Goal: Information Seeking & Learning: Learn about a topic

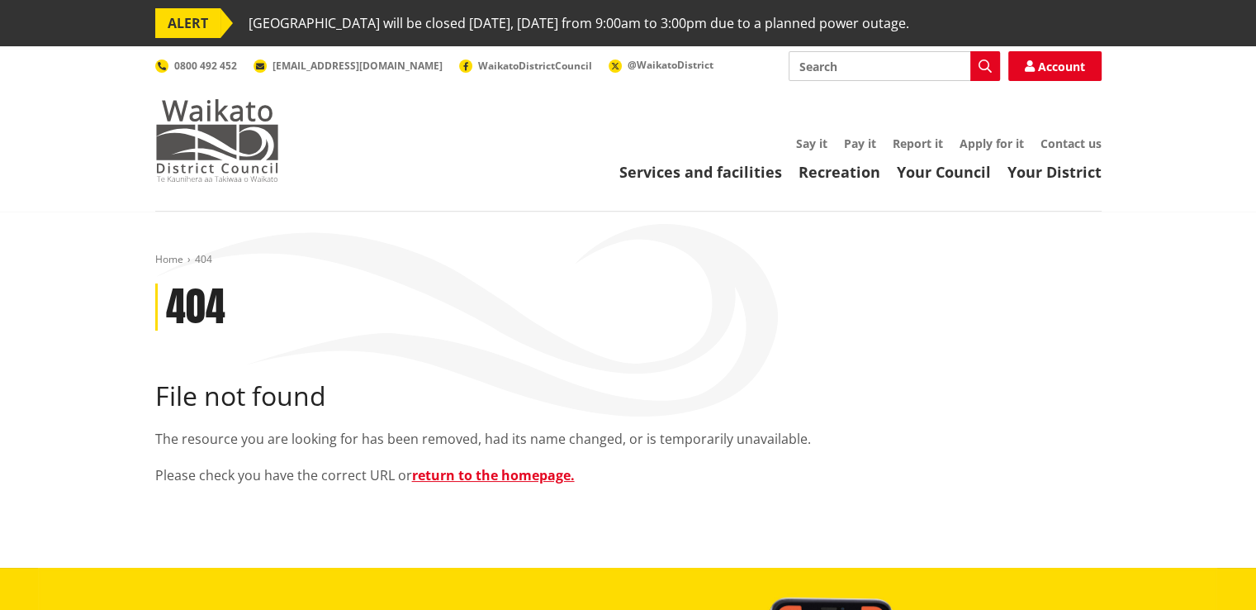
click at [190, 130] on img at bounding box center [217, 140] width 124 height 83
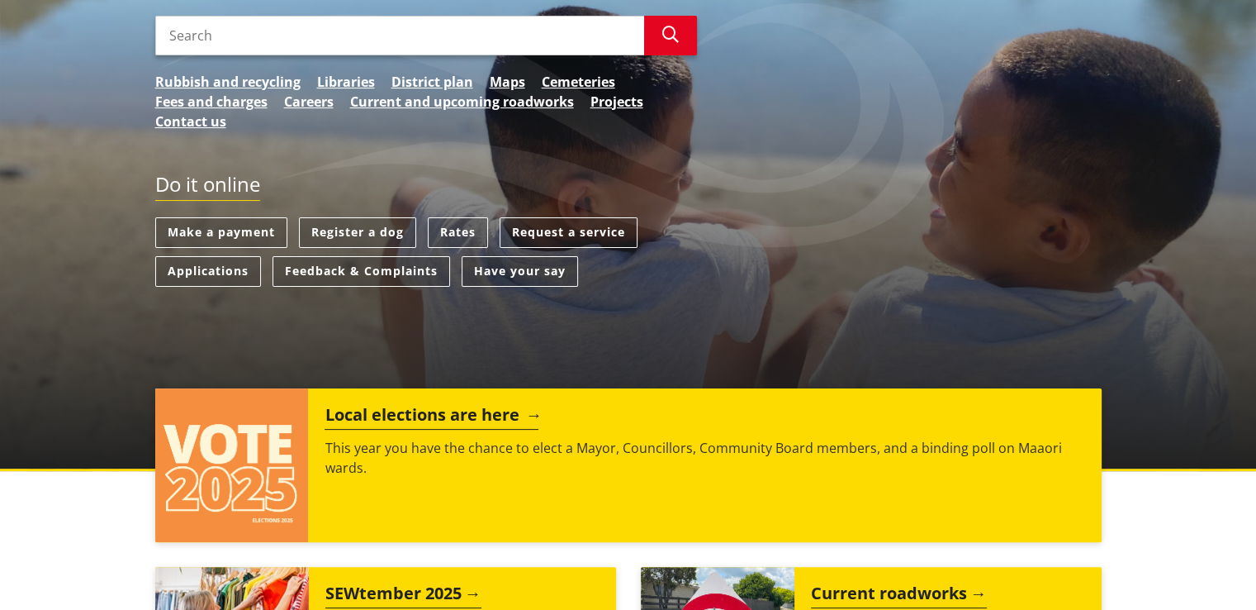
scroll to position [83, 0]
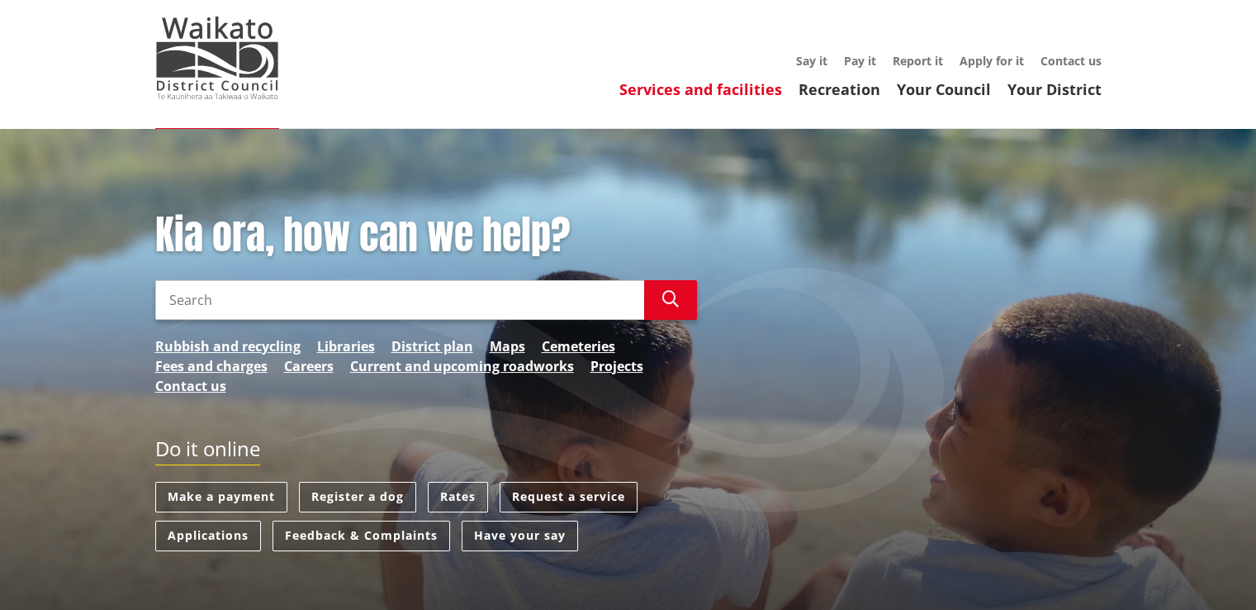
click at [747, 88] on link "Services and facilities" at bounding box center [700, 89] width 163 height 20
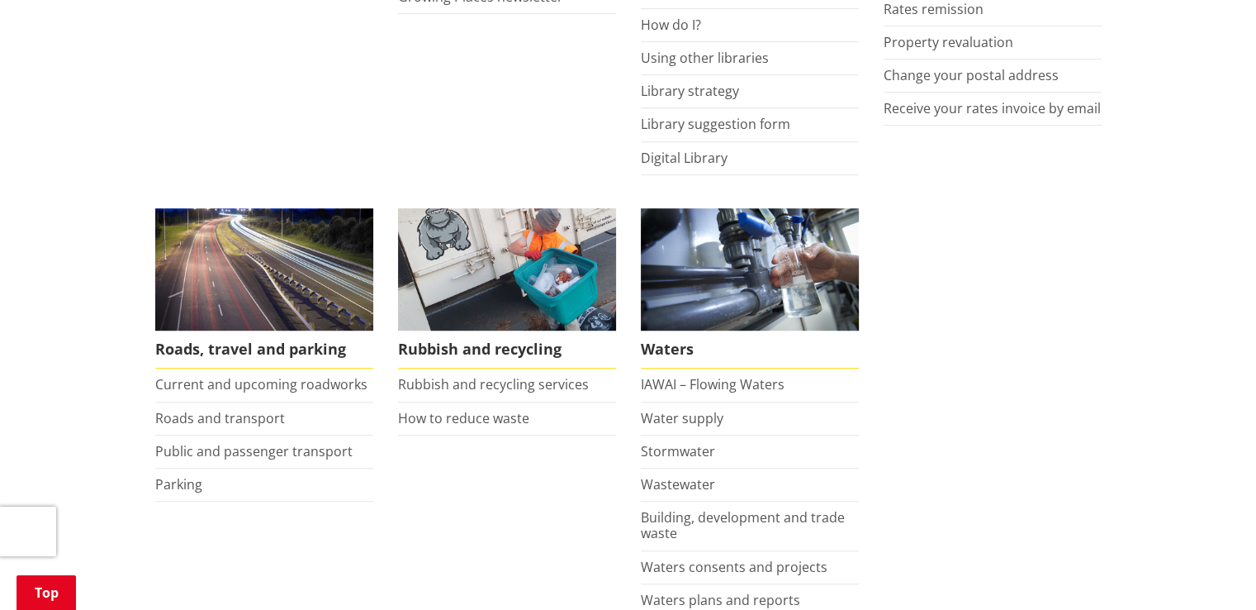
scroll to position [1156, 0]
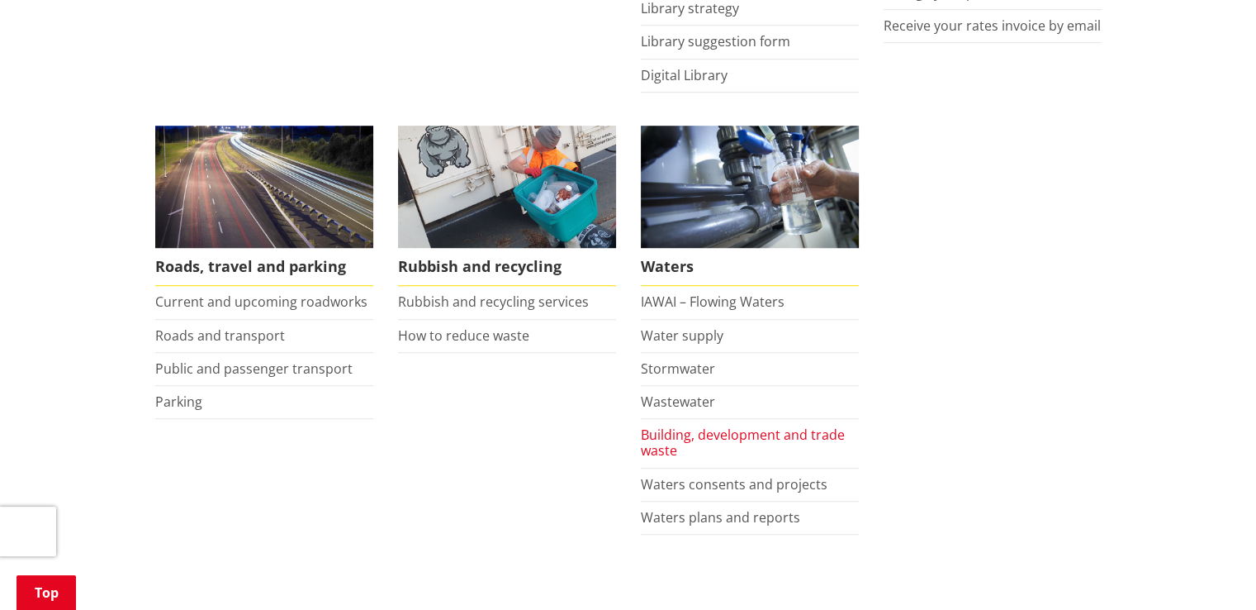
click at [701, 427] on link "Building, development and trade waste" at bounding box center [743, 442] width 204 height 34
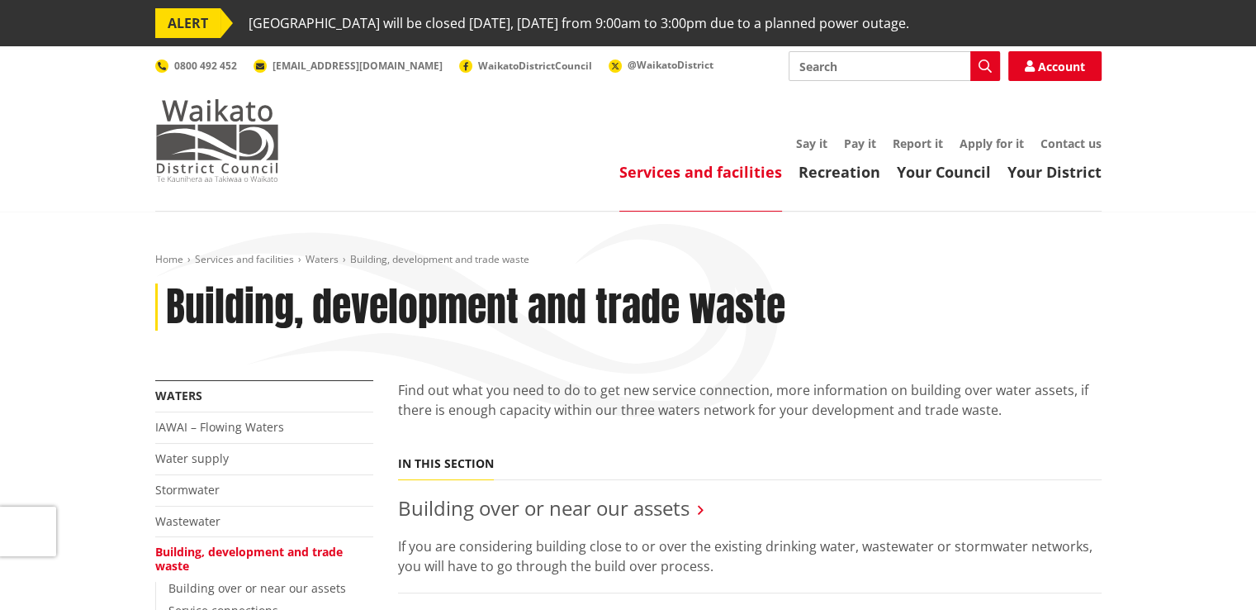
click at [187, 132] on img at bounding box center [217, 140] width 124 height 83
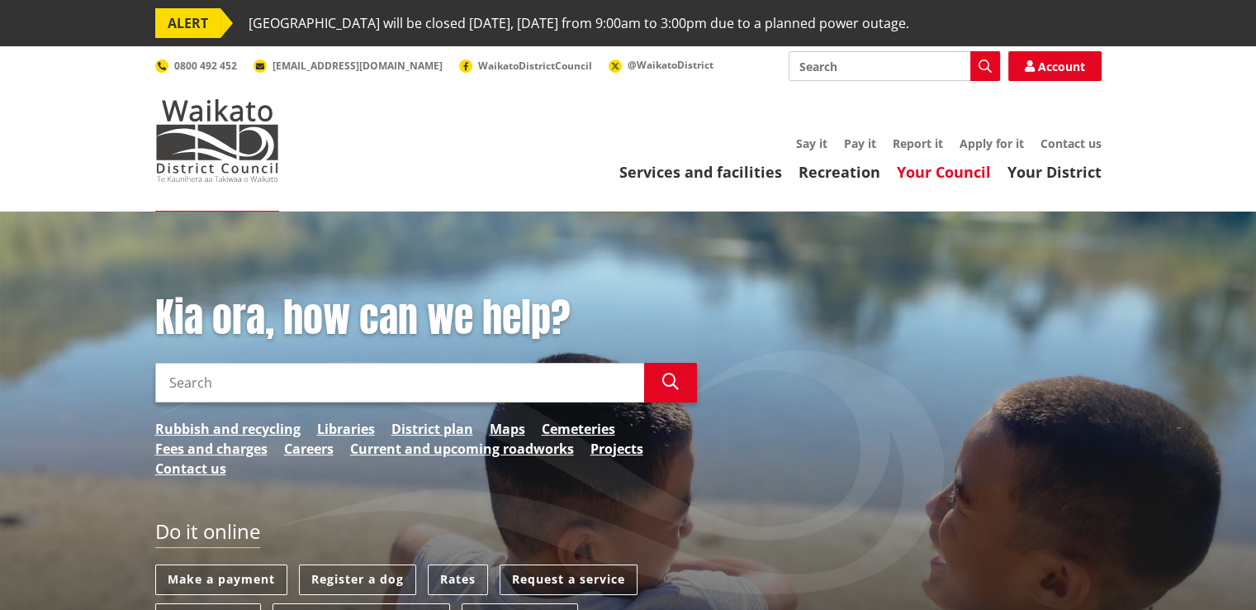
click at [932, 170] on link "Your Council" at bounding box center [944, 172] width 94 height 20
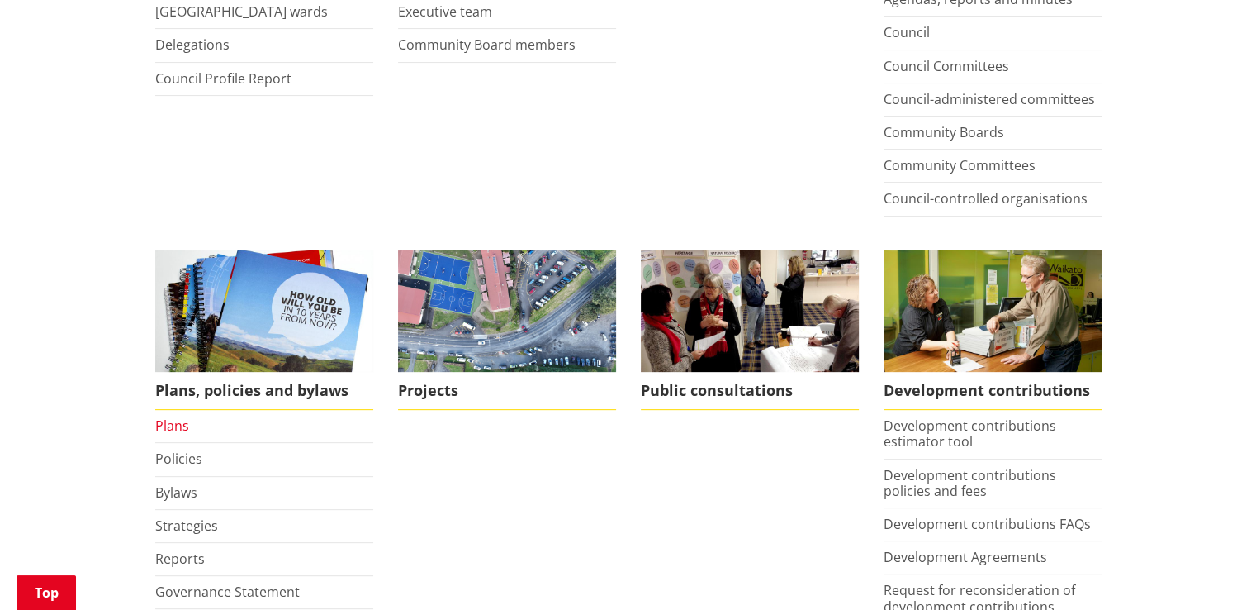
scroll to position [661, 0]
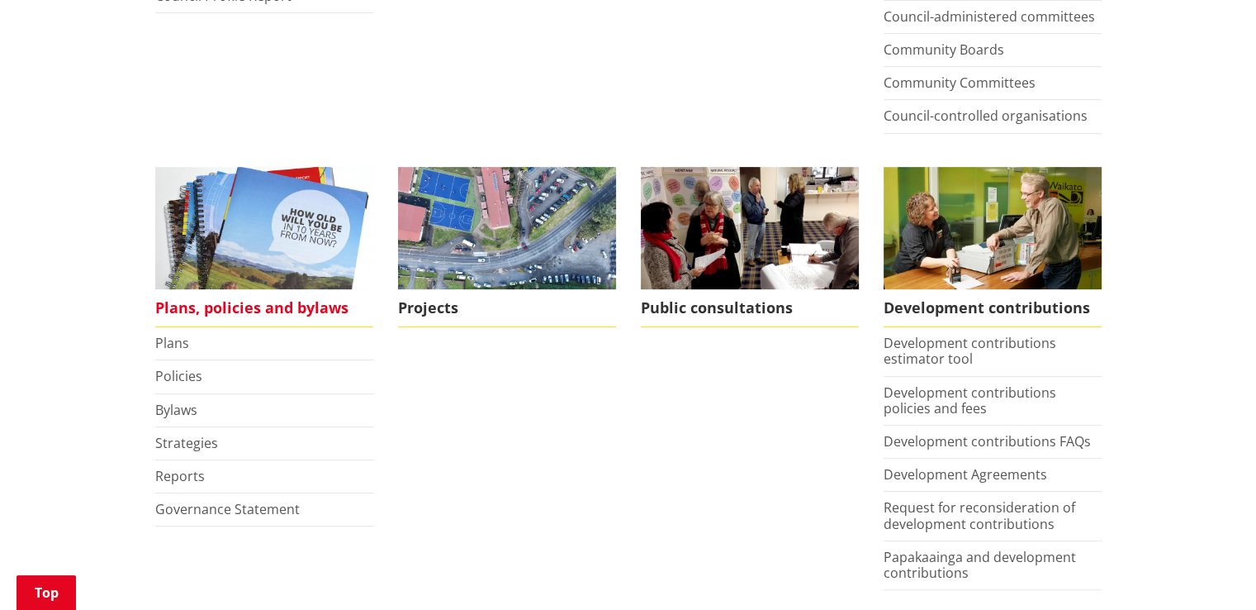
click at [226, 305] on span "Plans, policies and bylaws" at bounding box center [264, 308] width 218 height 38
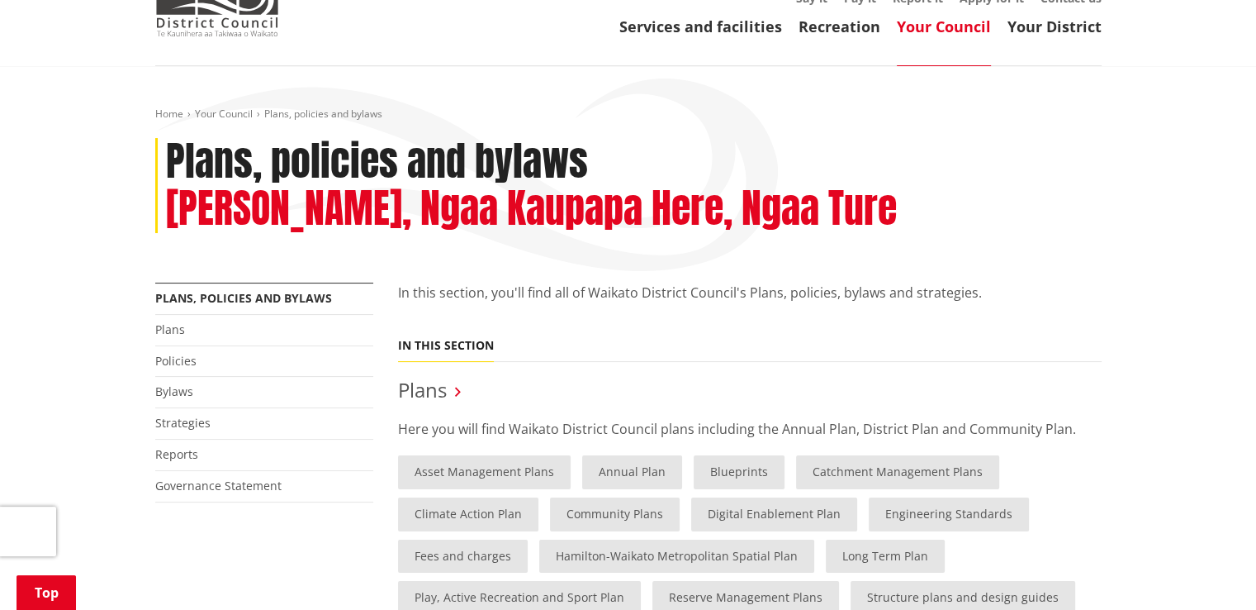
scroll to position [330, 0]
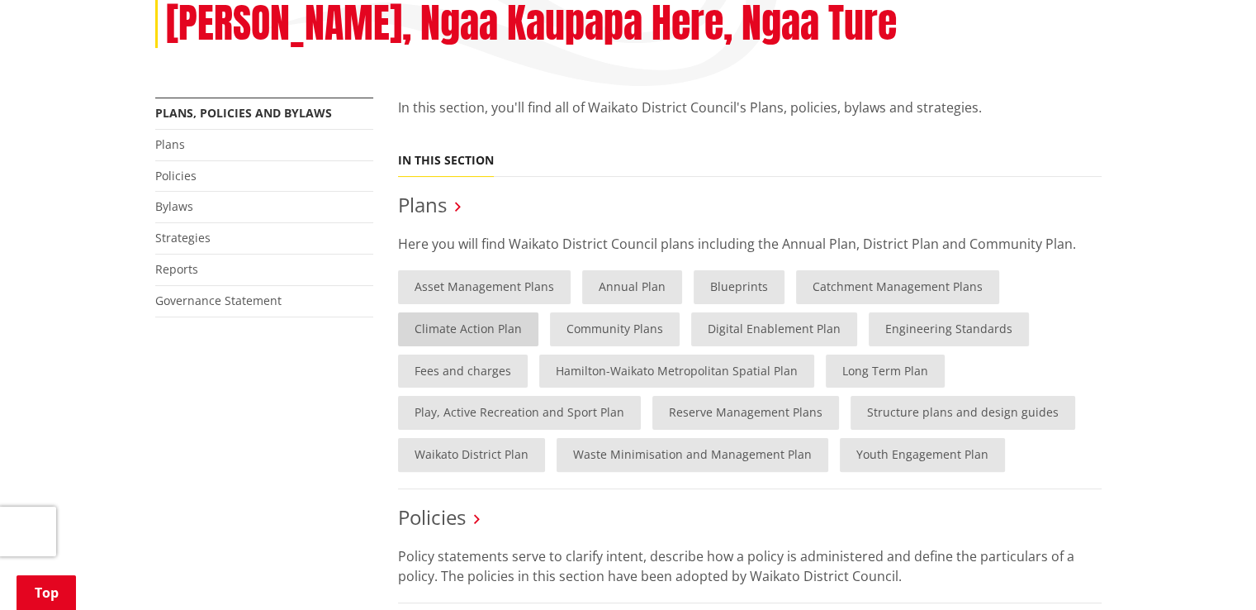
click at [482, 323] on link "Climate Action Plan" at bounding box center [468, 329] width 140 height 34
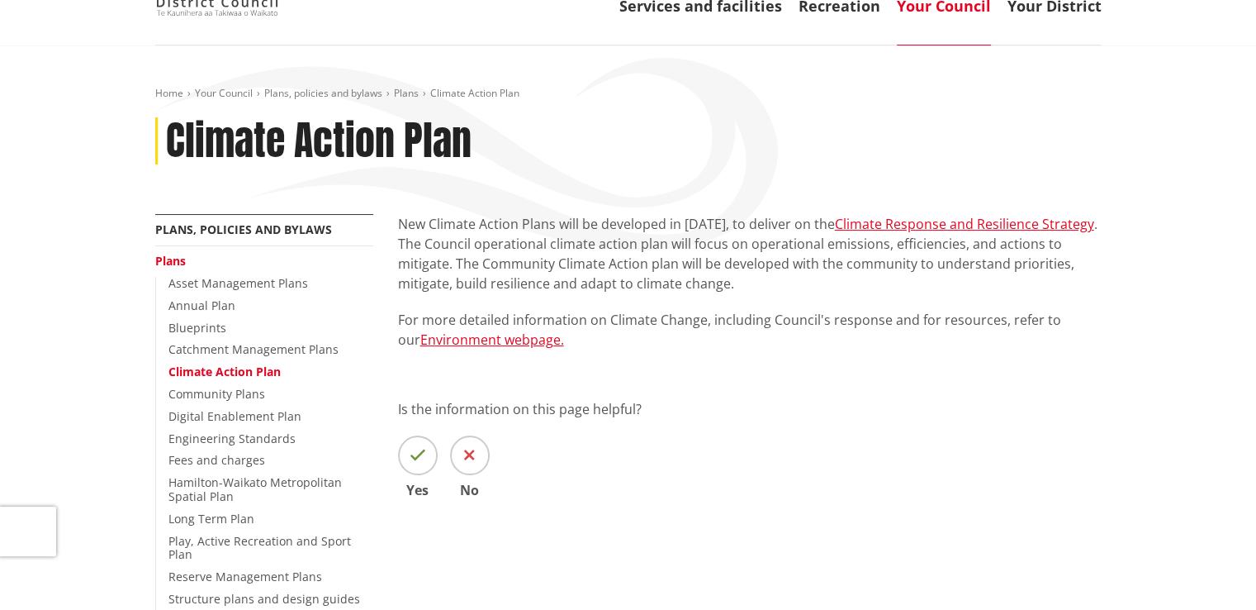
scroll to position [248, 0]
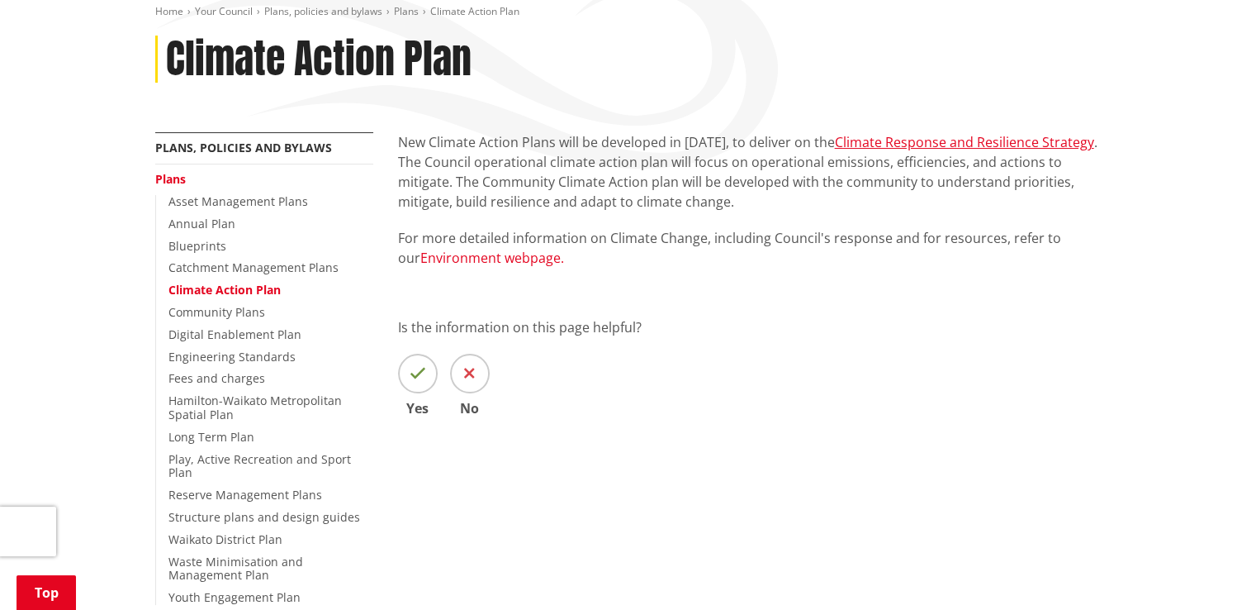
click at [472, 264] on link "Environment webpage." at bounding box center [492, 258] width 144 height 18
click at [943, 142] on link "Climate Response and Resilience Strategy" at bounding box center [964, 142] width 259 height 18
click at [918, 143] on link "Climate Response and Resilience Strategy" at bounding box center [964, 142] width 259 height 18
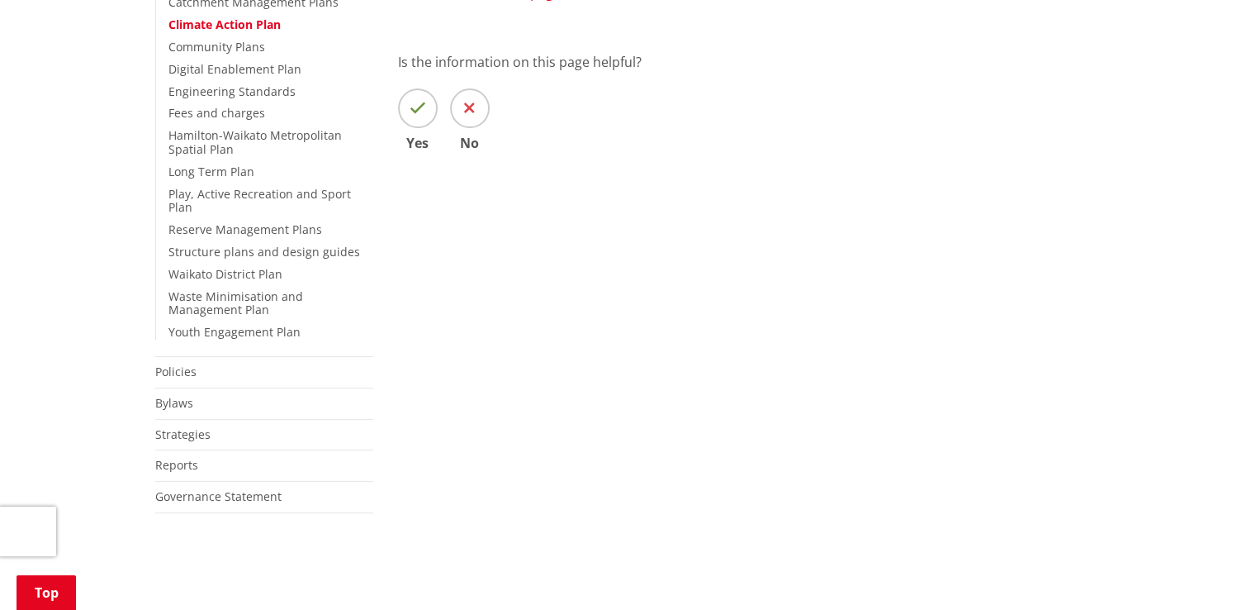
scroll to position [661, 0]
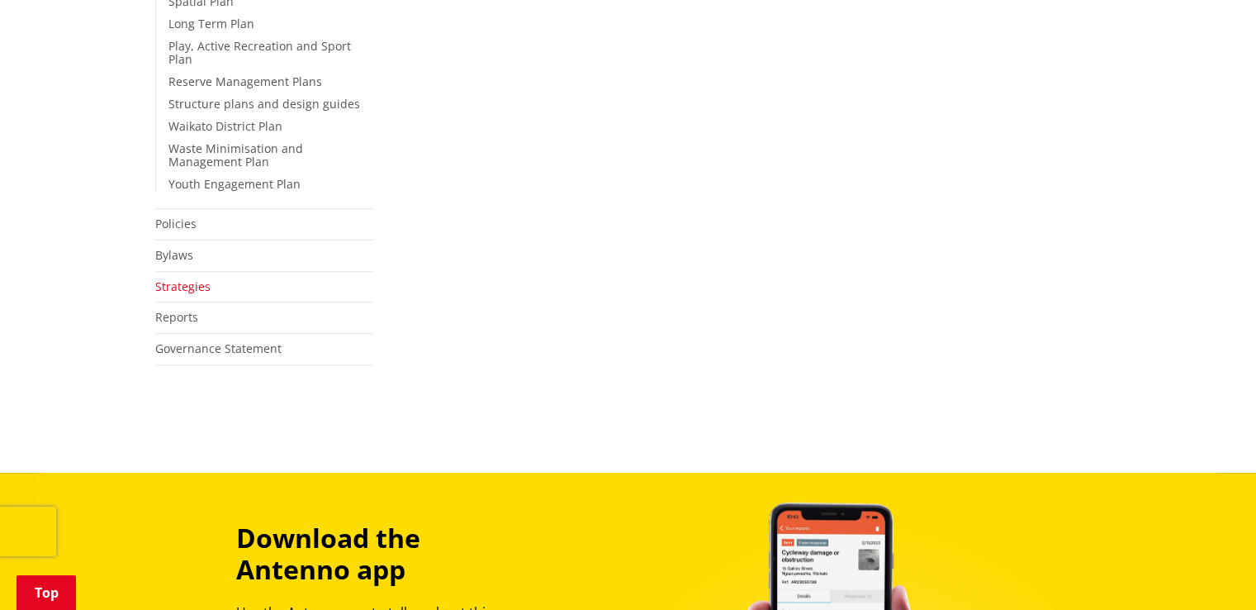
click at [181, 278] on link "Strategies" at bounding box center [182, 286] width 55 height 16
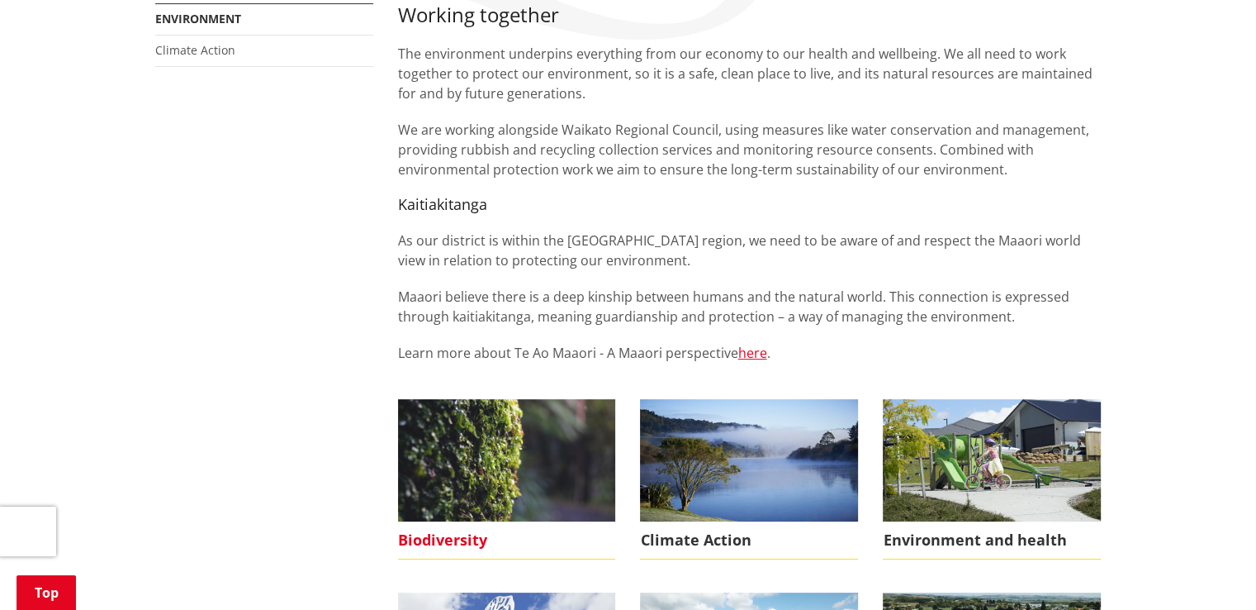
scroll to position [413, 0]
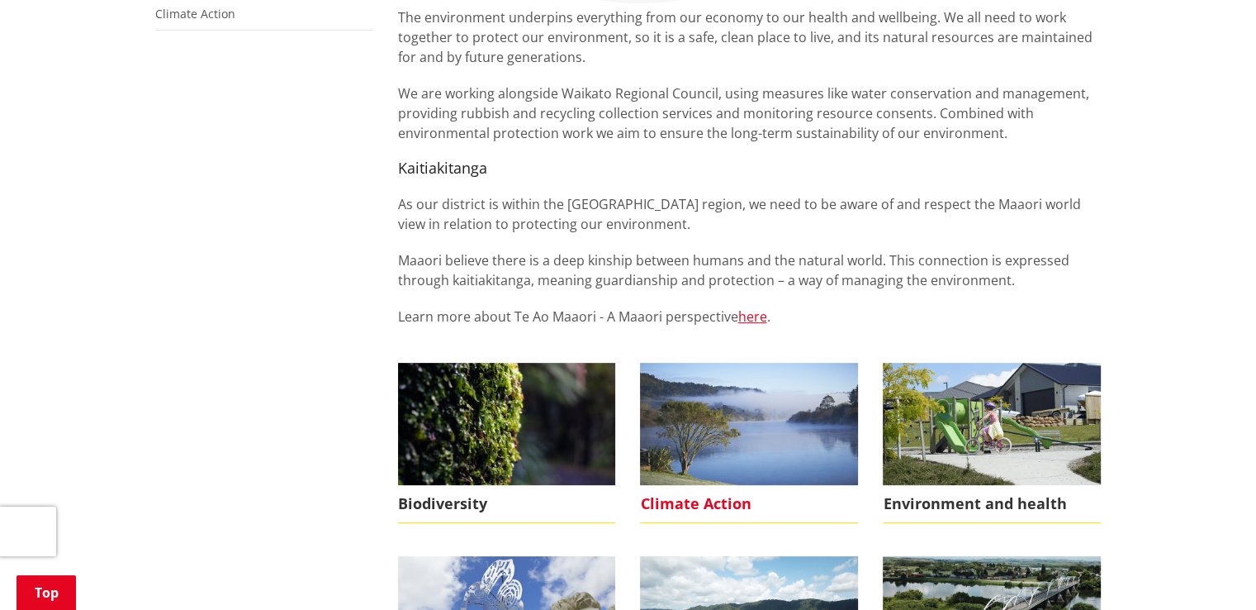
click at [704, 491] on span "Climate Action" at bounding box center [749, 504] width 218 height 38
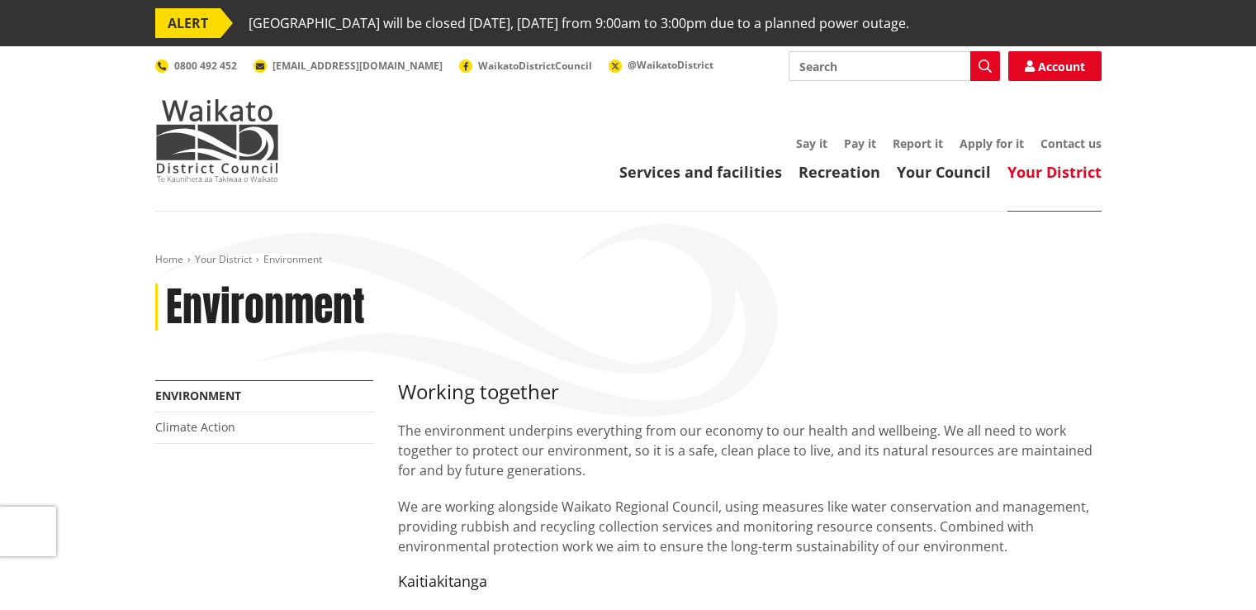
scroll to position [413, 0]
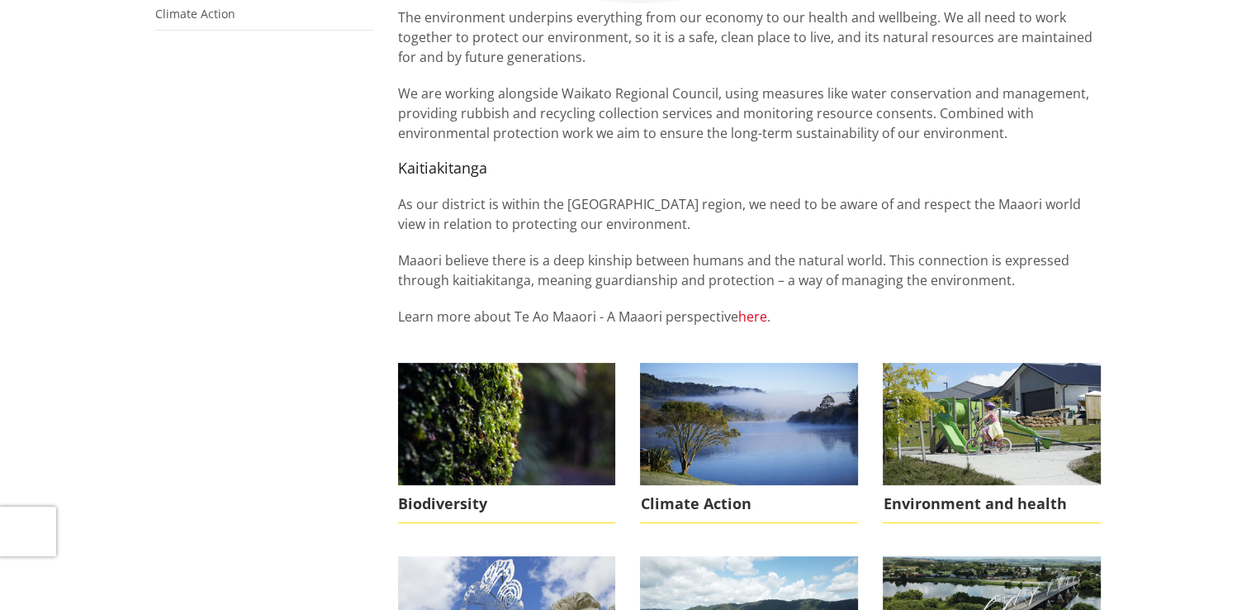
click at [745, 317] on link "here" at bounding box center [752, 316] width 29 height 18
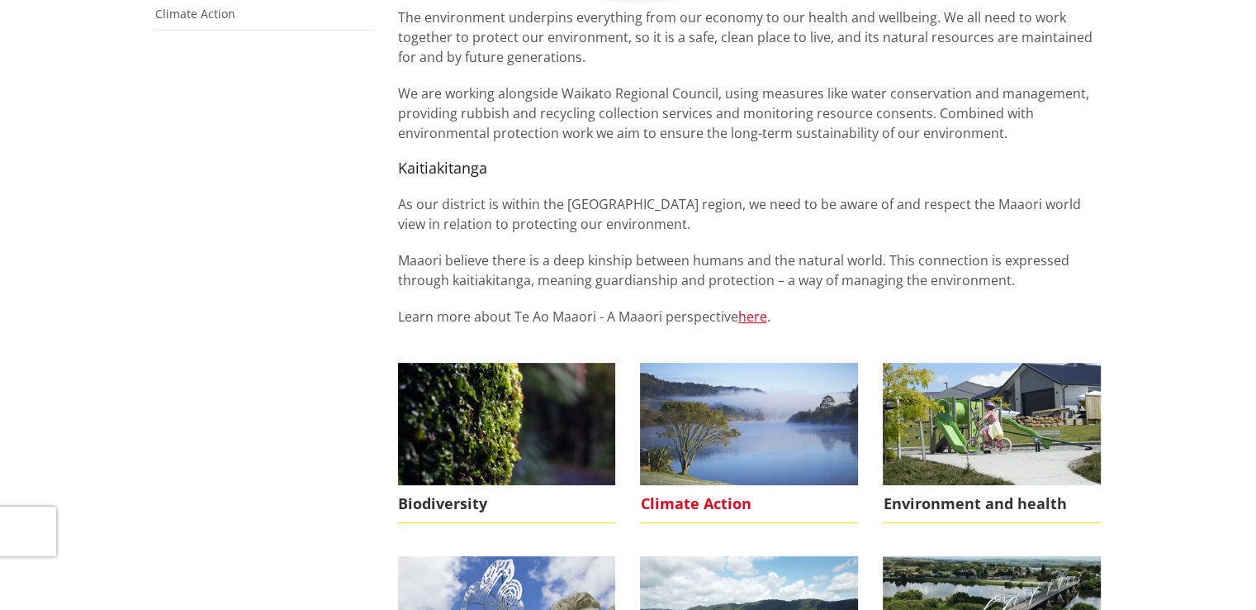
click at [709, 495] on span "Climate Action" at bounding box center [749, 504] width 218 height 38
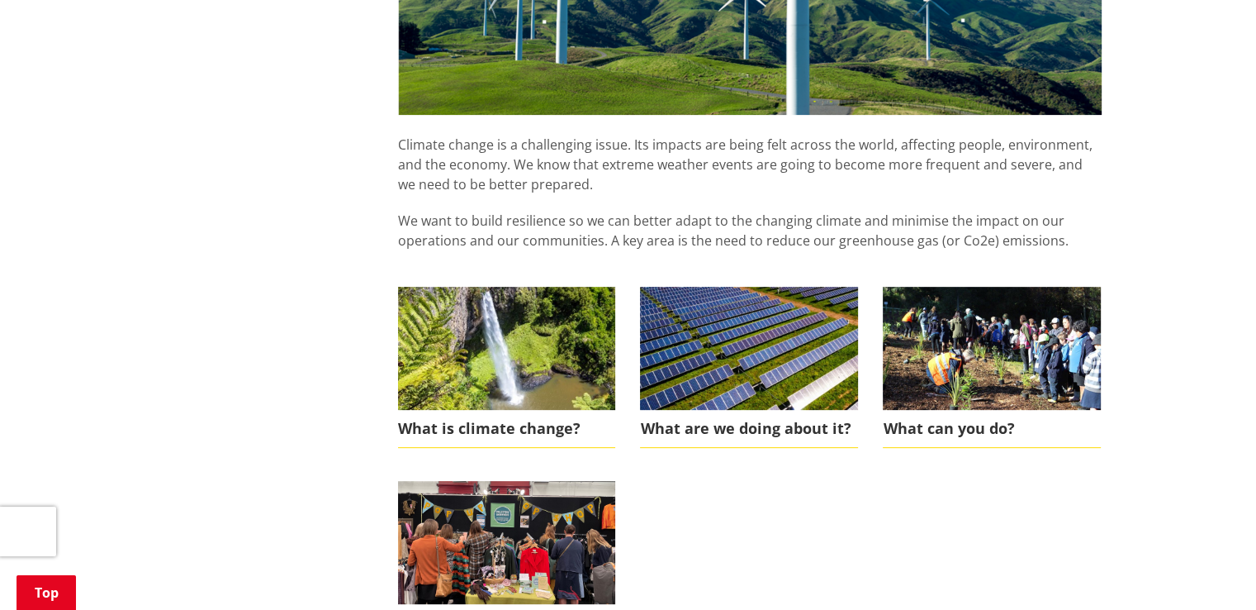
scroll to position [743, 0]
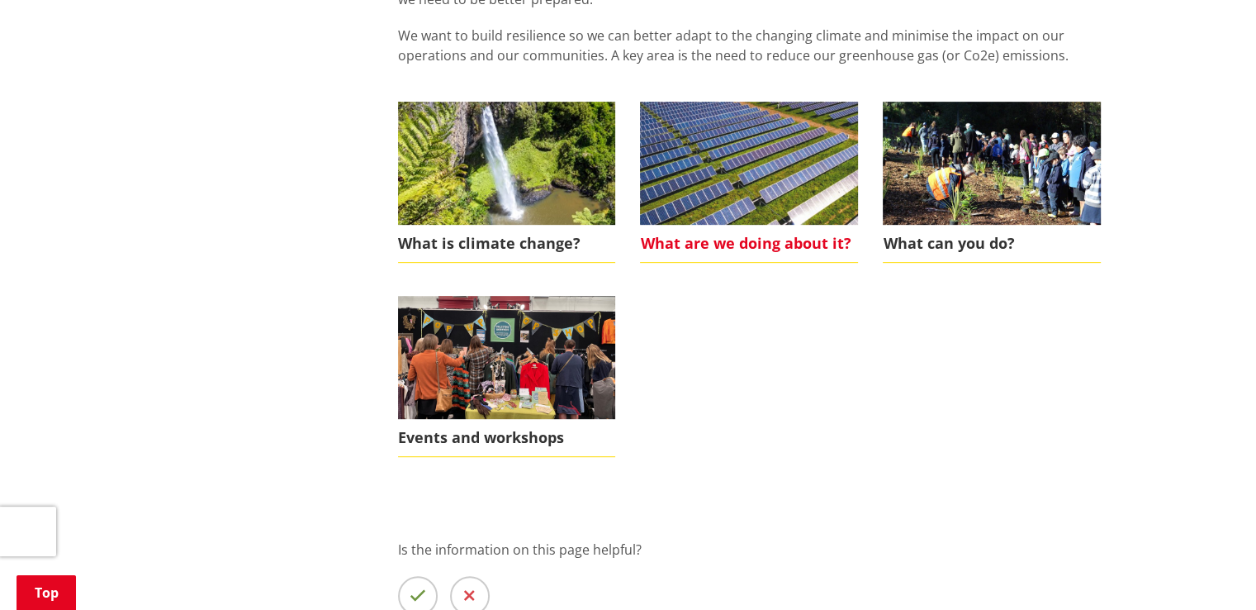
click at [744, 242] on span "What are we doing about it?" at bounding box center [749, 244] width 218 height 38
click at [747, 240] on span "What are we doing about it?" at bounding box center [749, 244] width 218 height 38
click at [752, 206] on img at bounding box center [749, 163] width 218 height 122
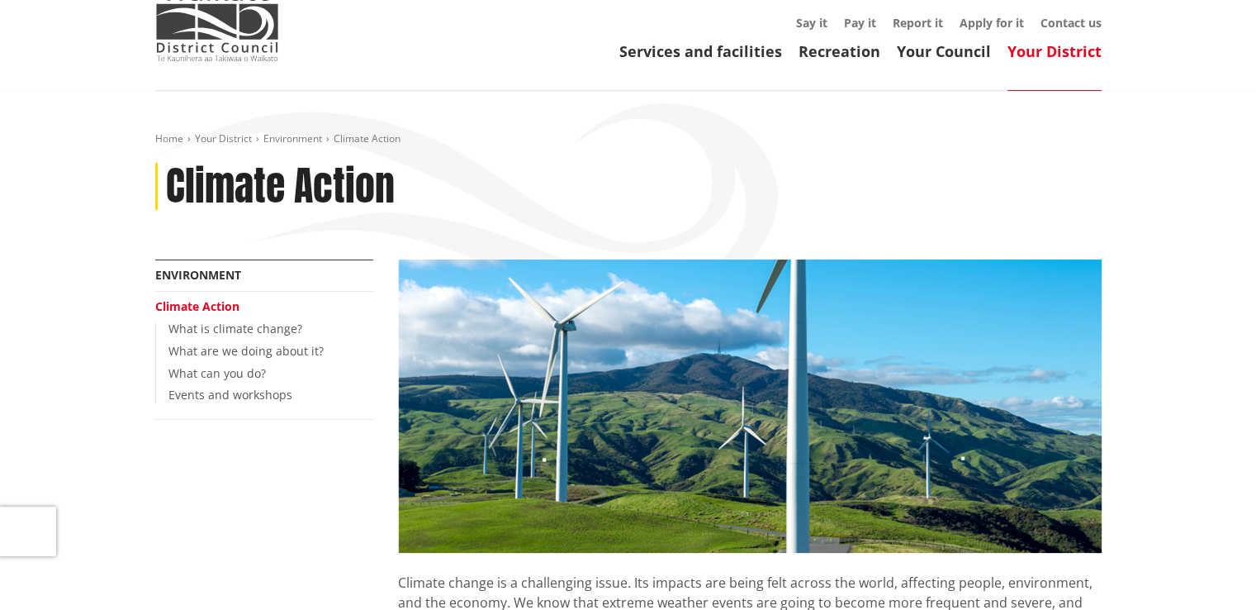
scroll to position [0, 0]
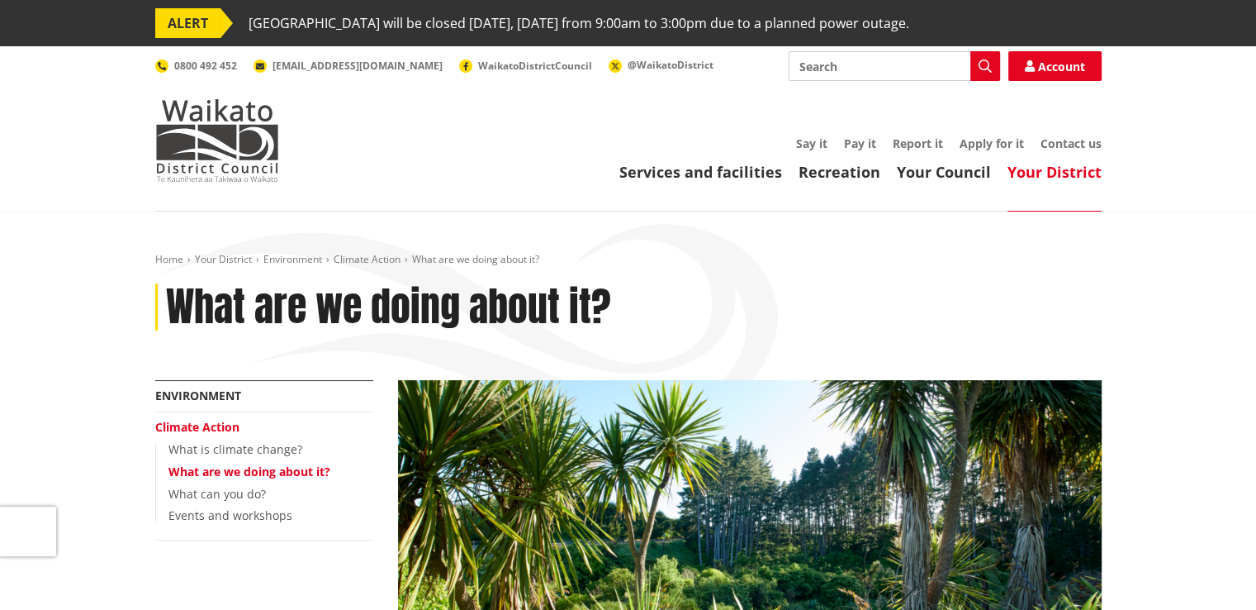
click at [225, 429] on link "Climate Action" at bounding box center [197, 427] width 84 height 16
click at [221, 429] on link "Climate Action" at bounding box center [197, 427] width 84 height 16
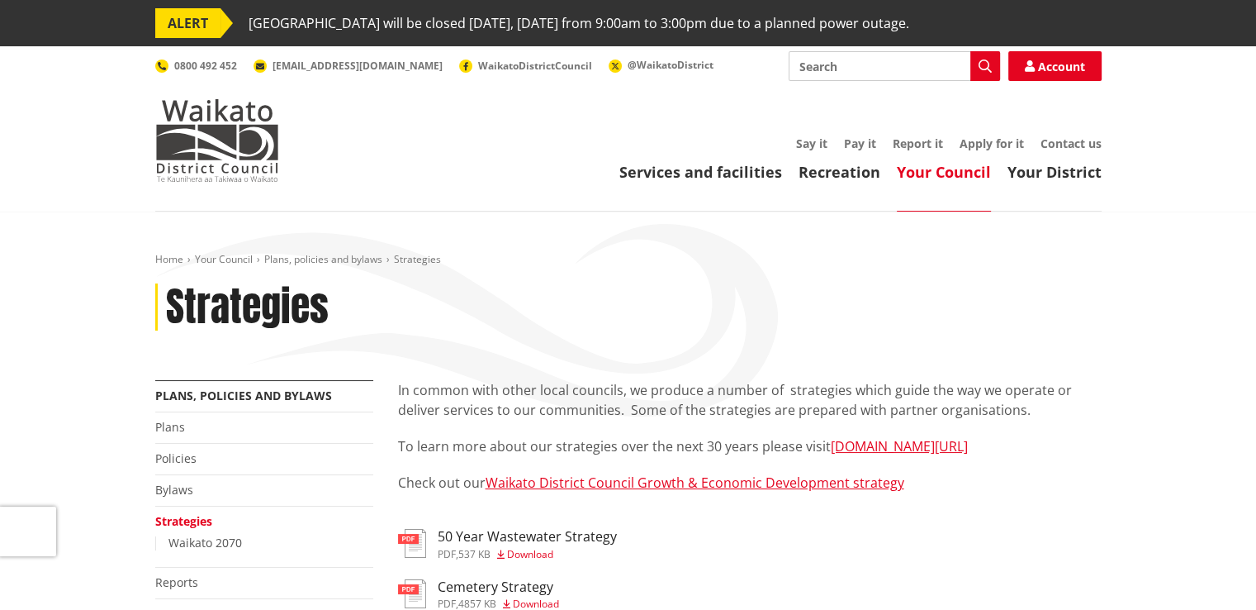
click at [834, 67] on input "Search" at bounding box center [894, 66] width 211 height 30
type input "climate resilience"
click at [988, 64] on icon "button" at bounding box center [985, 65] width 13 height 13
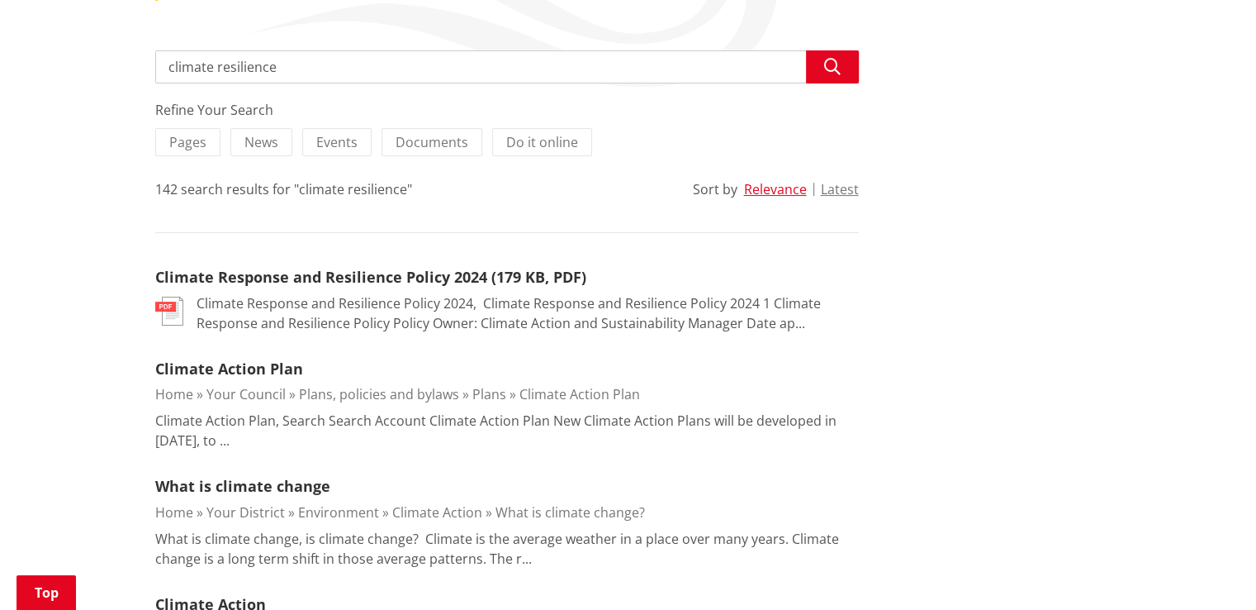
scroll to position [330, 0]
click at [374, 276] on link "Climate Response and Resilience Policy 2024 (179 KB, PDF)" at bounding box center [370, 276] width 431 height 20
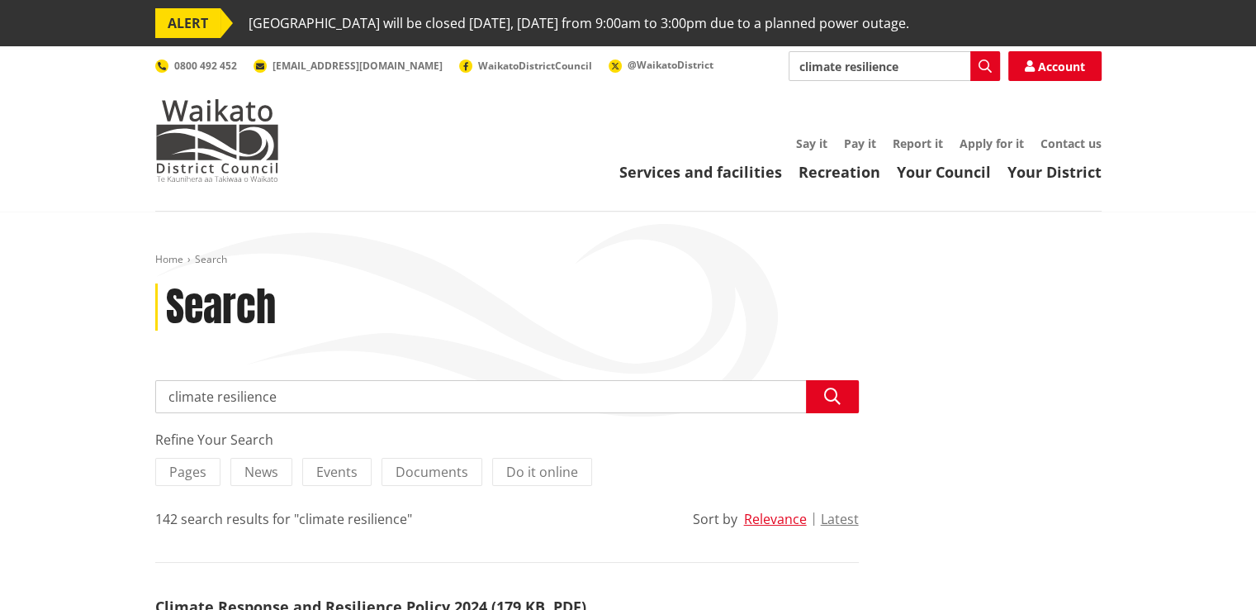
click at [274, 399] on input "climate resilience" at bounding box center [507, 396] width 704 height 33
drag, startPoint x: 281, startPoint y: 400, endPoint x: 99, endPoint y: 376, distance: 183.3
click at [325, 408] on input "was" at bounding box center [507, 396] width 704 height 33
type input "waste management"
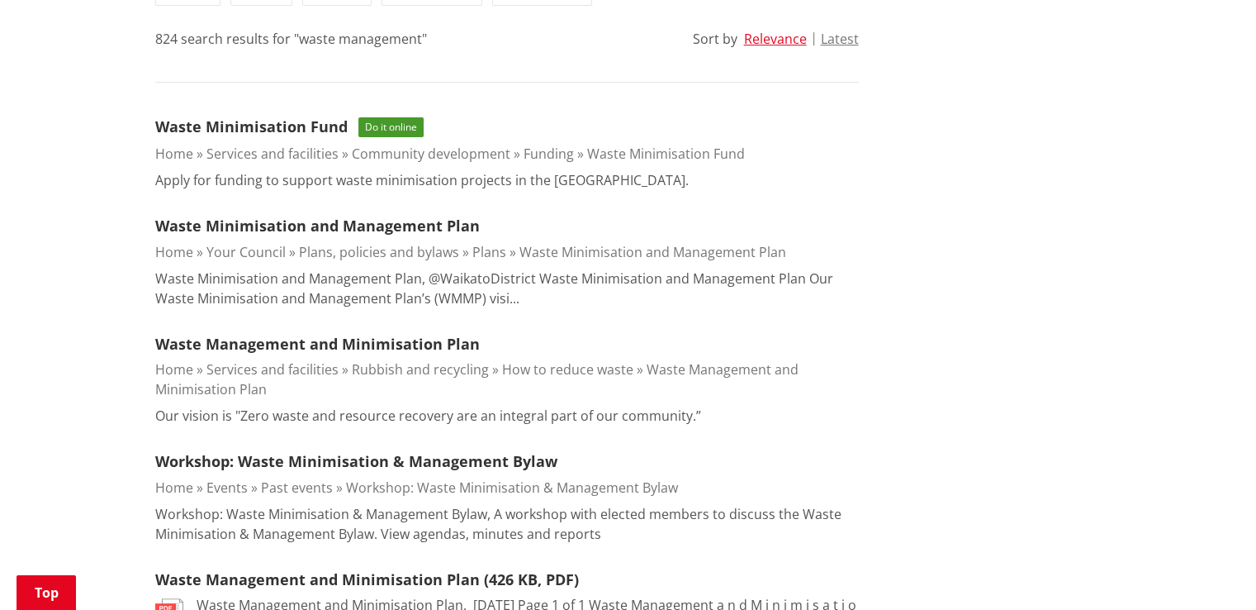
scroll to position [496, 0]
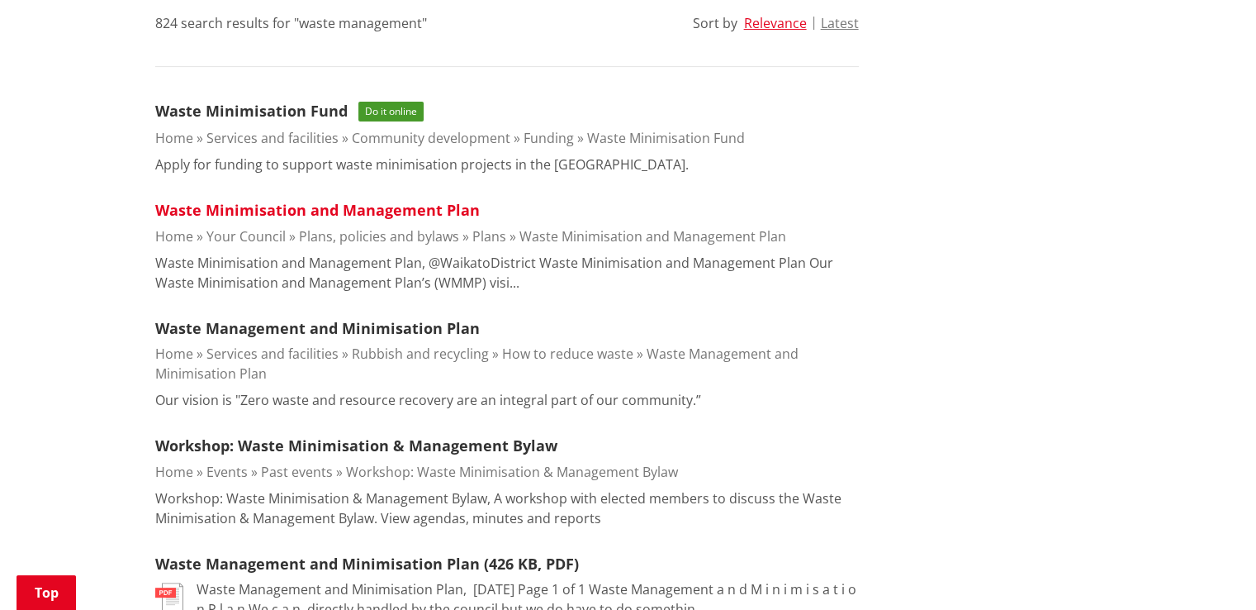
click at [320, 205] on link "Waste Minimisation and Management Plan" at bounding box center [317, 210] width 325 height 20
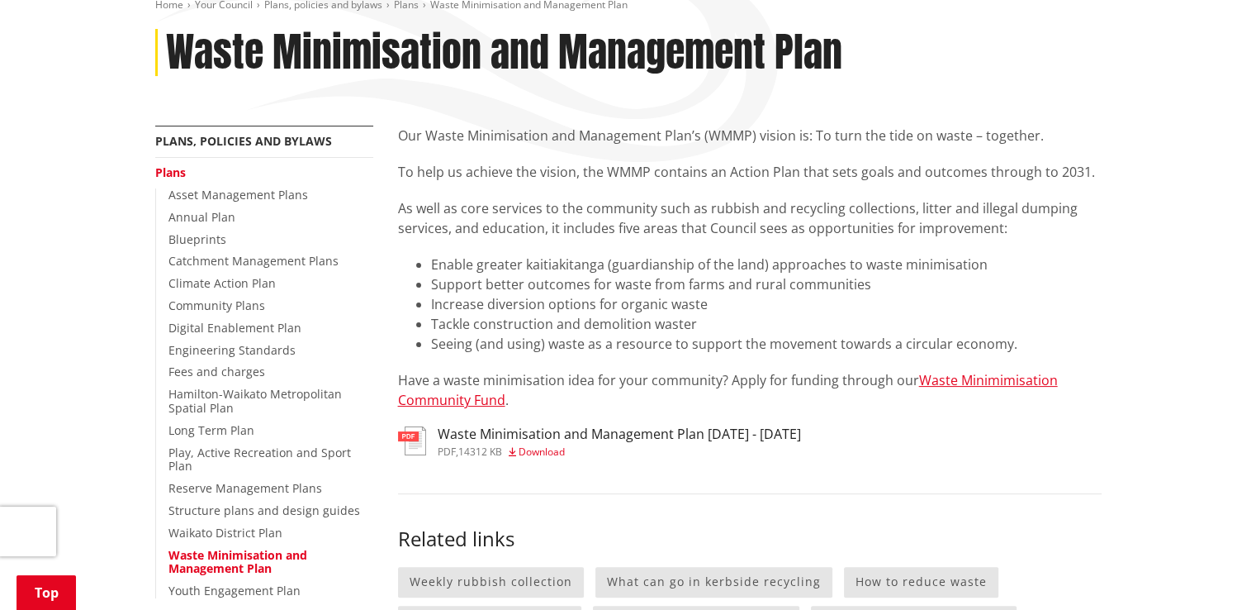
scroll to position [248, 0]
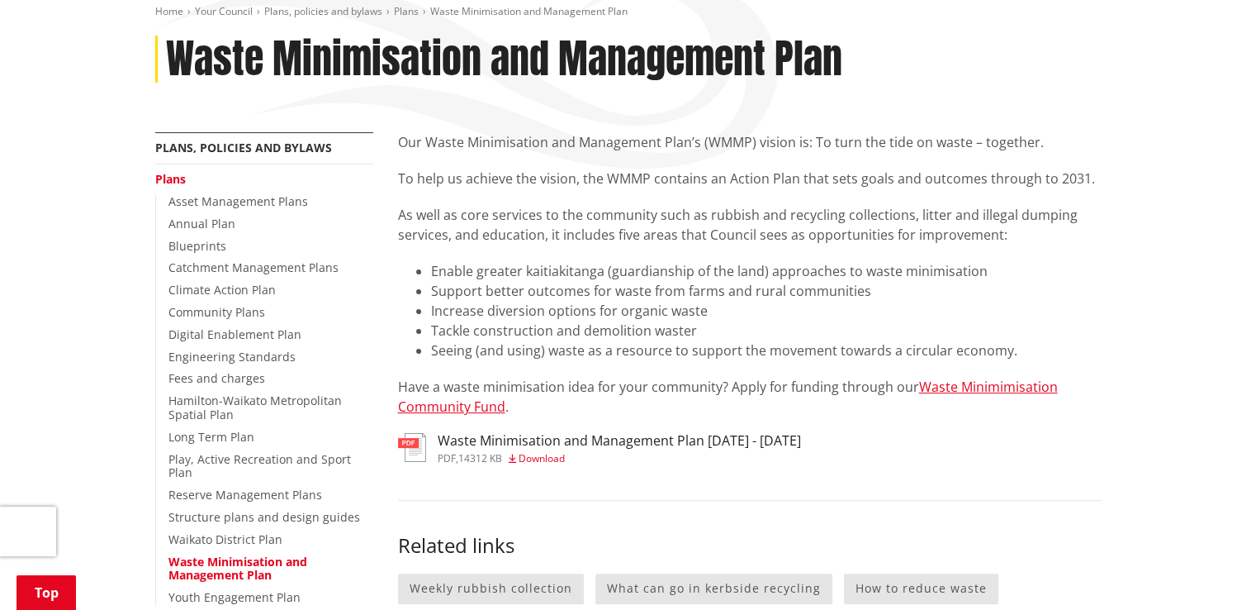
click at [499, 440] on h3 "Waste Minimisation and Management Plan 2025 - 2031" at bounding box center [619, 441] width 363 height 16
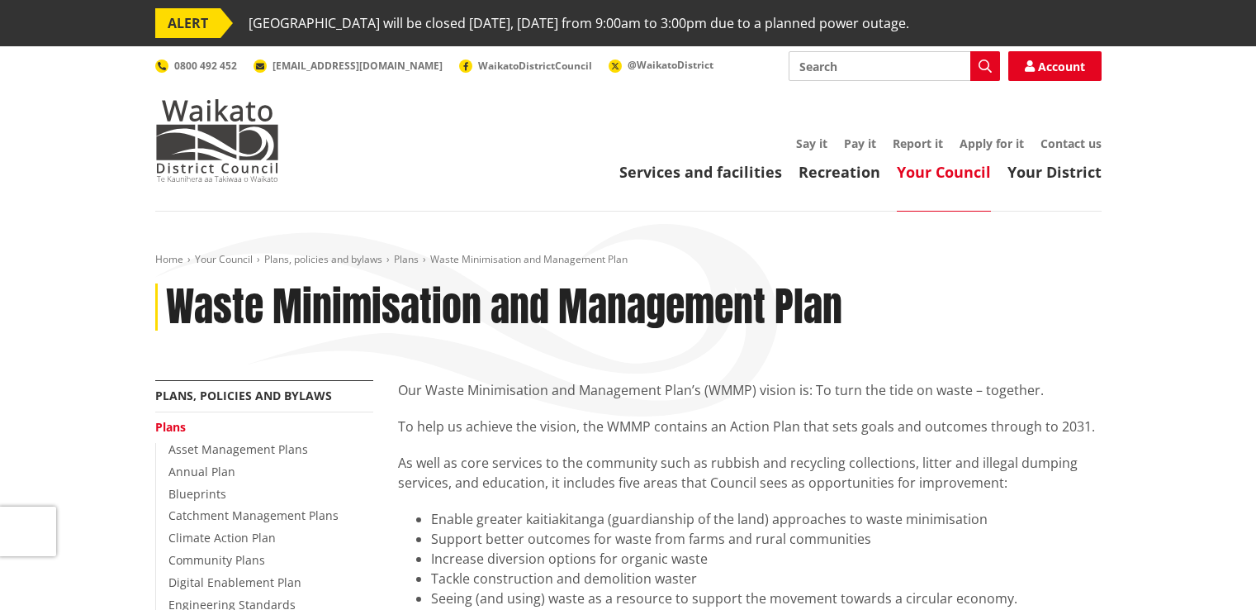
scroll to position [248, 0]
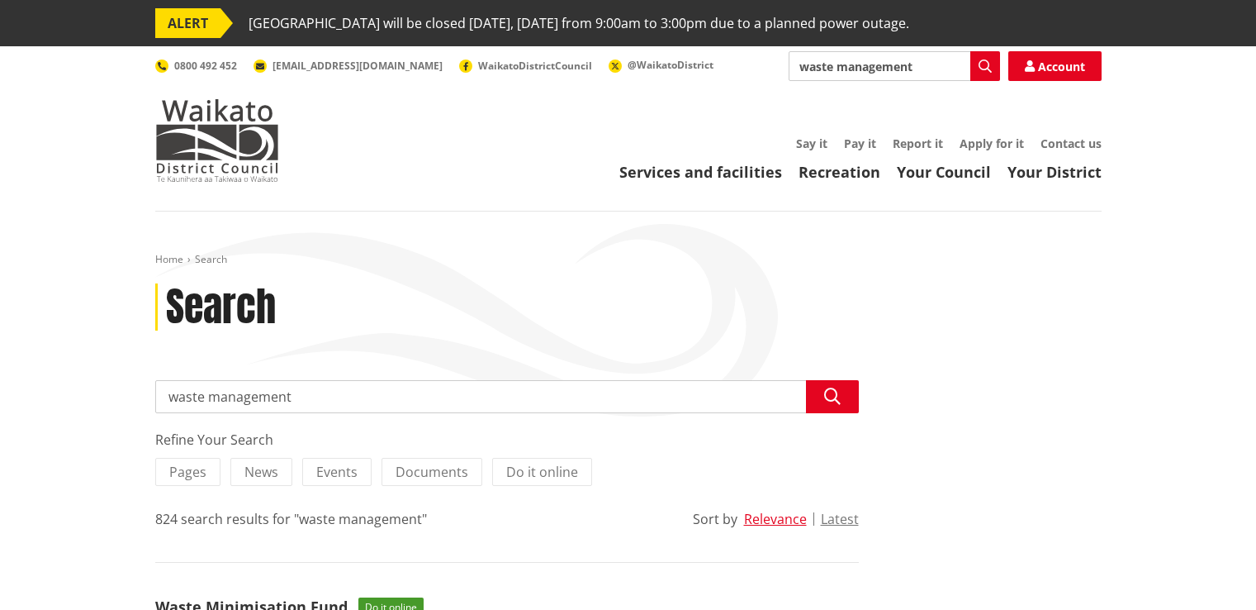
scroll to position [496, 0]
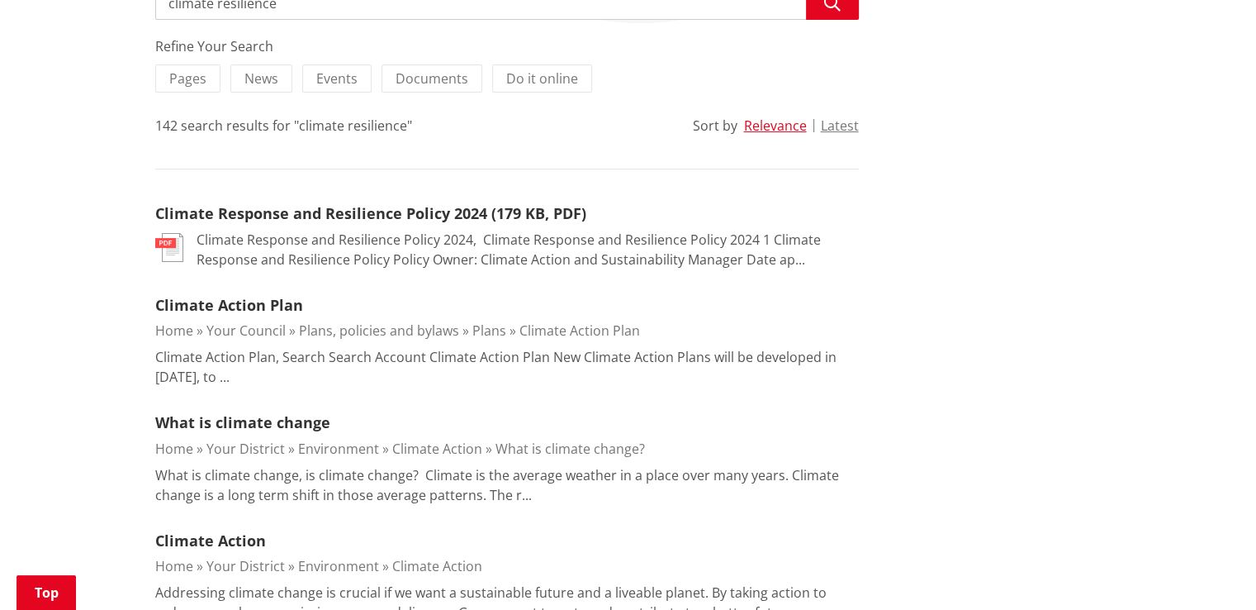
scroll to position [413, 0]
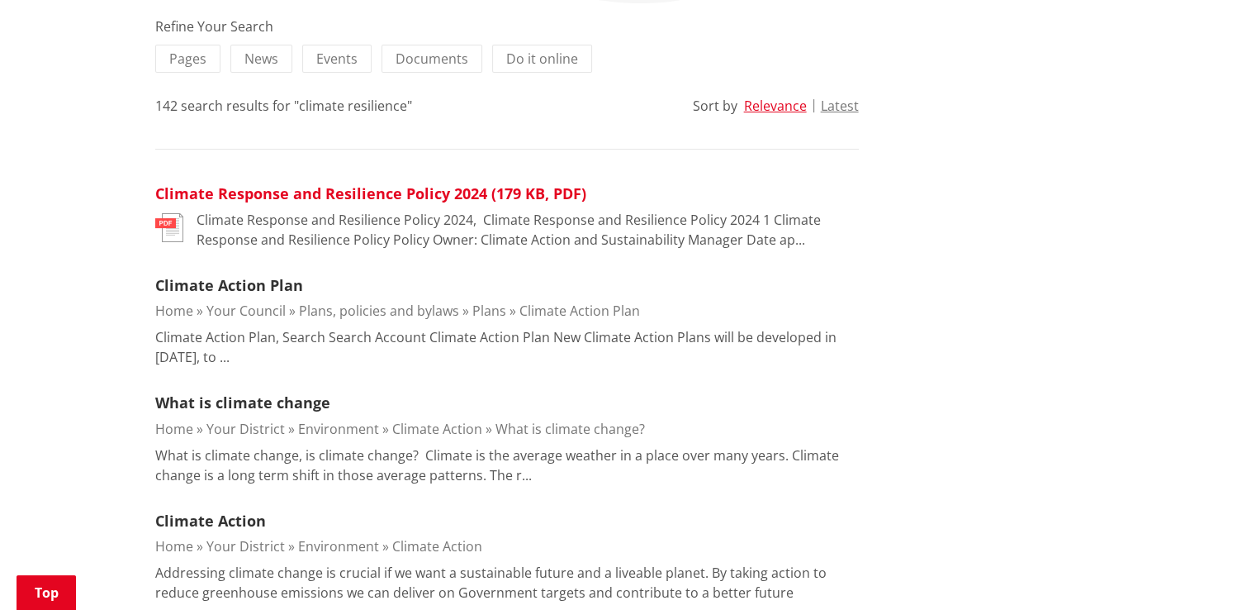
click at [390, 189] on link "Climate Response and Resilience Policy 2024 (179 KB, PDF)" at bounding box center [370, 193] width 431 height 20
